Goal: Task Accomplishment & Management: Use online tool/utility

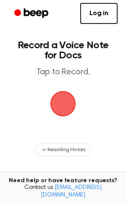
click at [61, 95] on span "button" at bounding box center [63, 103] width 47 height 47
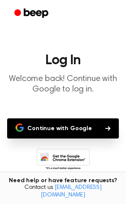
click at [53, 126] on button "Continue with Google" at bounding box center [63, 129] width 112 height 20
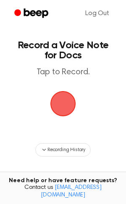
click at [56, 95] on span "button" at bounding box center [63, 103] width 47 height 47
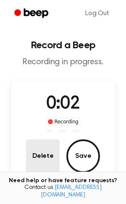
click at [41, 167] on button "Delete" at bounding box center [43, 157] width 34 height 34
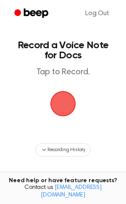
click at [67, 95] on span "button" at bounding box center [63, 103] width 47 height 47
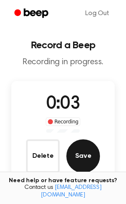
click at [89, 156] on button "Save" at bounding box center [83, 157] width 34 height 34
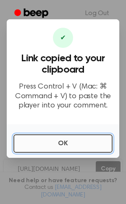
click at [33, 140] on button "OK" at bounding box center [62, 144] width 99 height 19
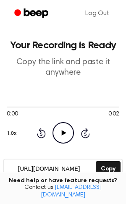
click at [16, 131] on button "1.0x" at bounding box center [13, 134] width 13 height 14
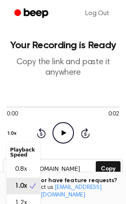
click at [70, 130] on div "0:00 0:02 1.0x Playback Speed 0.8x 1.0x 1.2x 1.5x 2.0x Rewind 5 seconds Play Au…" at bounding box center [63, 123] width 113 height 40
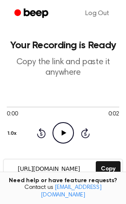
click at [62, 132] on icon at bounding box center [63, 132] width 5 height 5
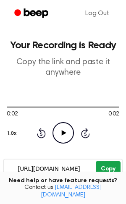
click at [108, 165] on button "Copy" at bounding box center [108, 170] width 25 height 16
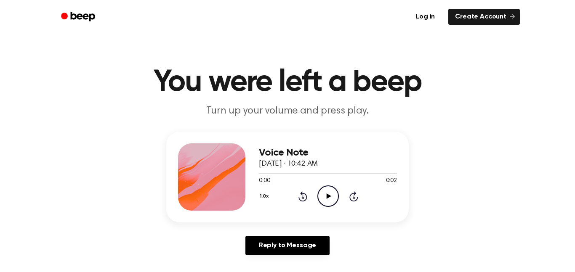
click at [324, 196] on icon "Play Audio" at bounding box center [327, 195] width 21 height 21
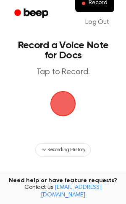
click at [68, 98] on span "button" at bounding box center [63, 104] width 42 height 42
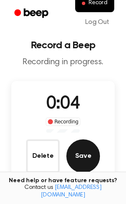
click at [82, 164] on button "Save" at bounding box center [83, 157] width 34 height 34
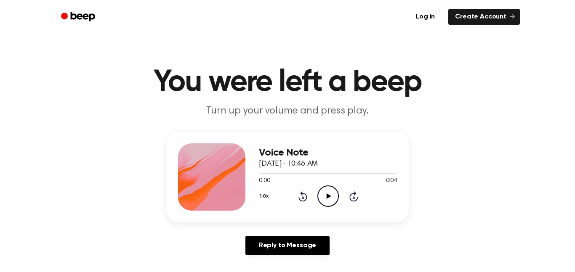
click at [324, 188] on icon "Play Audio" at bounding box center [327, 195] width 21 height 21
click at [318, 180] on div "0:00 0:04" at bounding box center [328, 181] width 138 height 9
click at [321, 188] on circle at bounding box center [328, 196] width 21 height 21
click at [321, 192] on icon "Play Audio" at bounding box center [327, 195] width 21 height 21
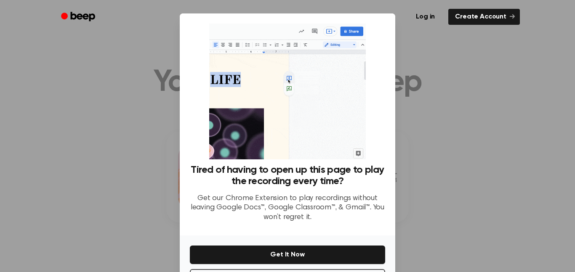
click at [488, 204] on div at bounding box center [287, 136] width 575 height 272
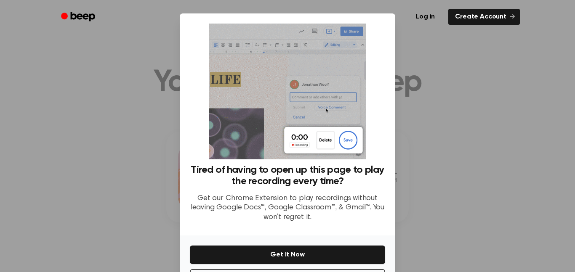
scroll to position [34, 0]
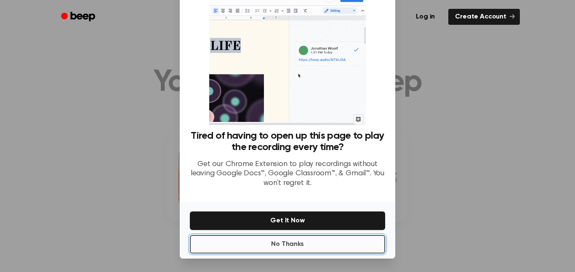
click at [274, 250] on button "No Thanks" at bounding box center [287, 244] width 195 height 19
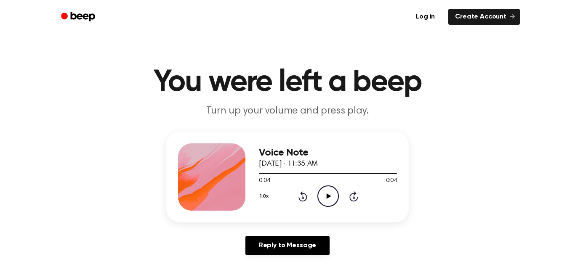
click at [324, 191] on icon "Play Audio" at bounding box center [327, 195] width 21 height 21
click at [319, 193] on icon "Play Audio" at bounding box center [327, 195] width 21 height 21
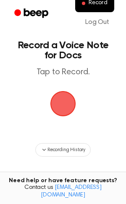
click at [56, 106] on span "button" at bounding box center [63, 104] width 34 height 34
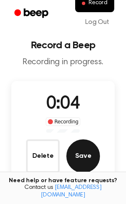
click at [92, 167] on button "Save" at bounding box center [83, 157] width 34 height 34
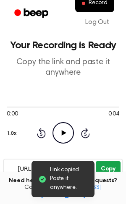
click at [111, 166] on button "Copy" at bounding box center [108, 170] width 25 height 16
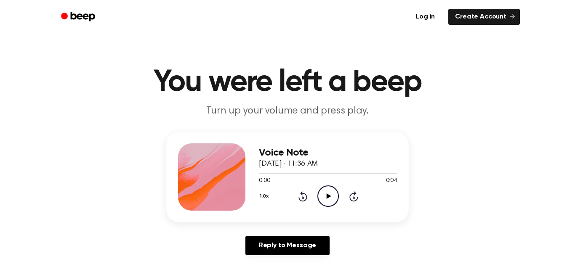
click at [325, 191] on icon "Play Audio" at bounding box center [327, 195] width 21 height 21
click at [325, 191] on icon "Pause Audio" at bounding box center [327, 195] width 21 height 21
click at [325, 191] on icon "Play Audio" at bounding box center [327, 195] width 21 height 21
click at [323, 193] on icon "Play Audio" at bounding box center [327, 195] width 21 height 21
click at [326, 194] on icon "Play Audio" at bounding box center [327, 195] width 21 height 21
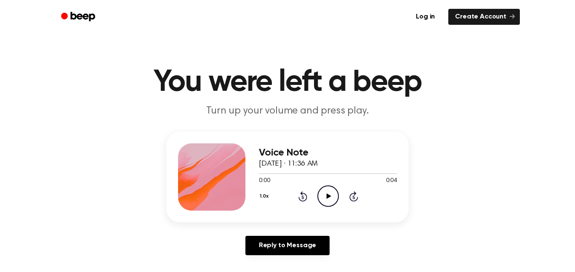
click at [371, 45] on main "You were left a beep Turn up your volume and press play. Voice Note [DATE] · 11…" at bounding box center [287, 259] width 575 height 519
click at [330, 197] on icon "Play Audio" at bounding box center [327, 195] width 21 height 21
click at [330, 197] on icon "Pause Audio" at bounding box center [327, 195] width 21 height 21
click at [326, 202] on icon "Play Audio" at bounding box center [327, 195] width 21 height 21
click at [331, 204] on icon "Play Audio" at bounding box center [327, 195] width 21 height 21
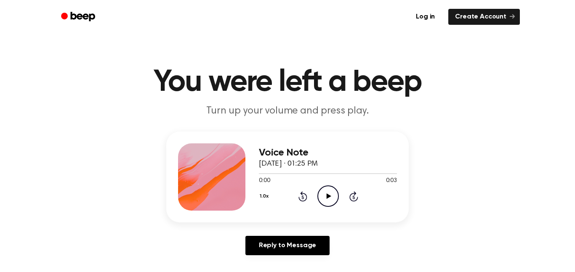
click at [331, 203] on icon "Play Audio" at bounding box center [327, 195] width 21 height 21
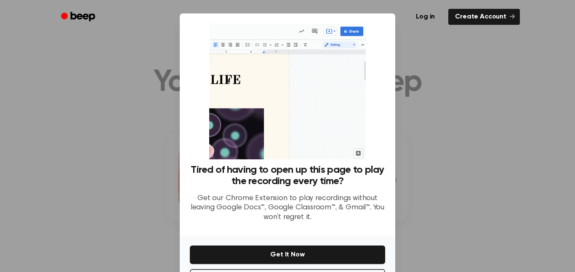
scroll to position [34, 0]
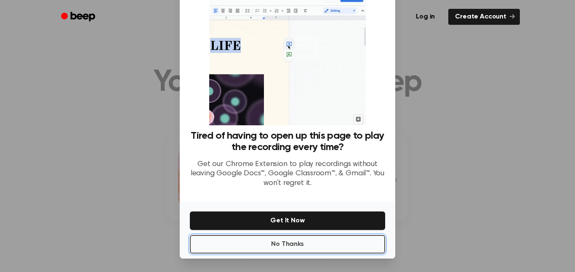
click at [278, 249] on button "No Thanks" at bounding box center [287, 244] width 195 height 19
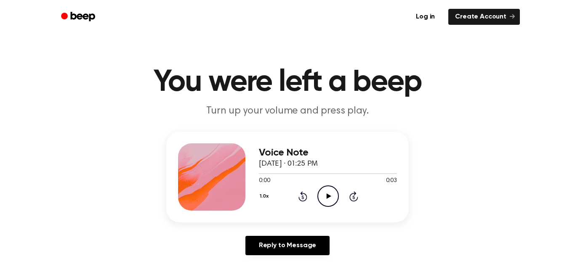
click at [326, 201] on icon "Play Audio" at bounding box center [327, 195] width 21 height 21
click at [327, 201] on icon "Play Audio" at bounding box center [327, 195] width 21 height 21
